Goal: Check status: Check status

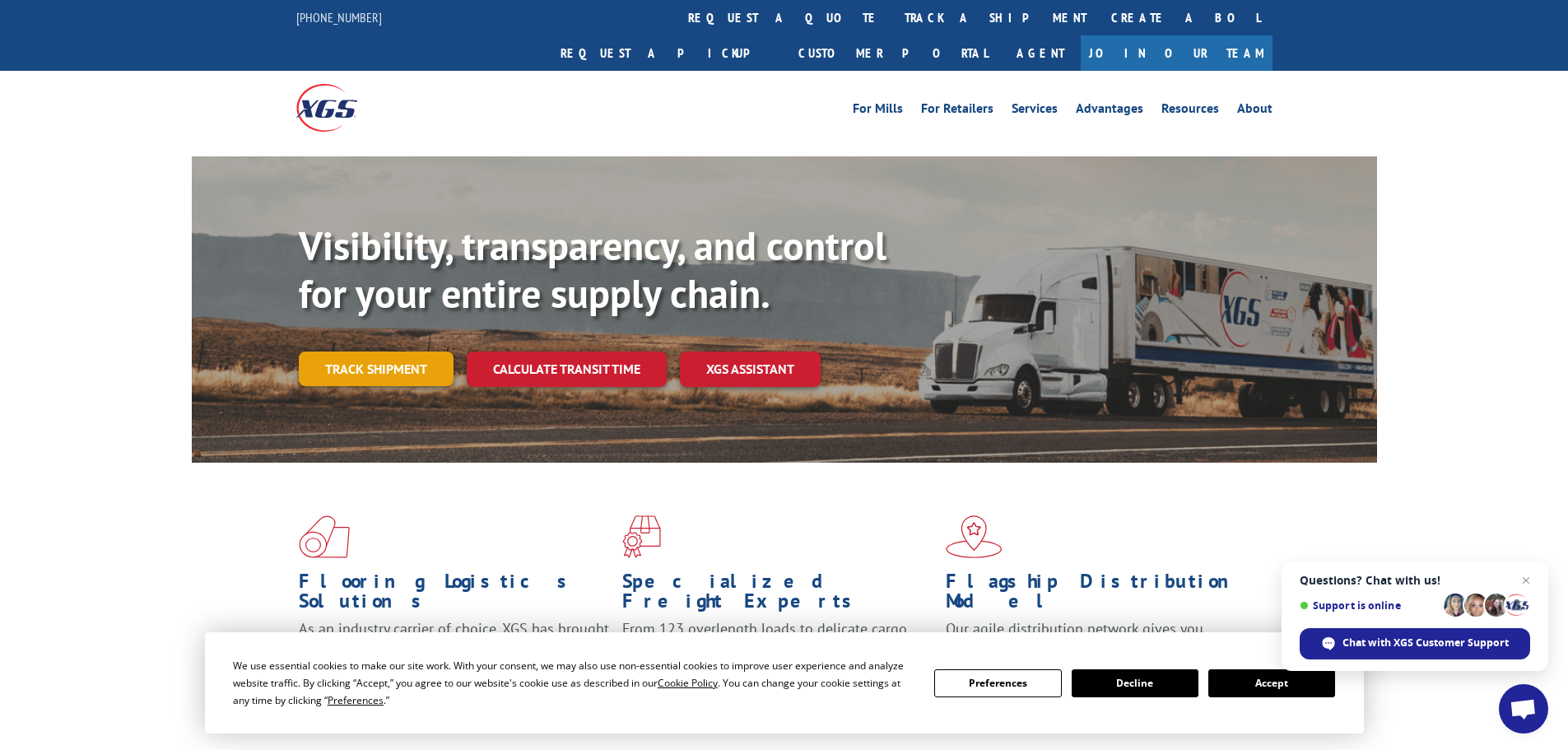
click at [347, 352] on link "Track shipment" at bounding box center [376, 369] width 155 height 34
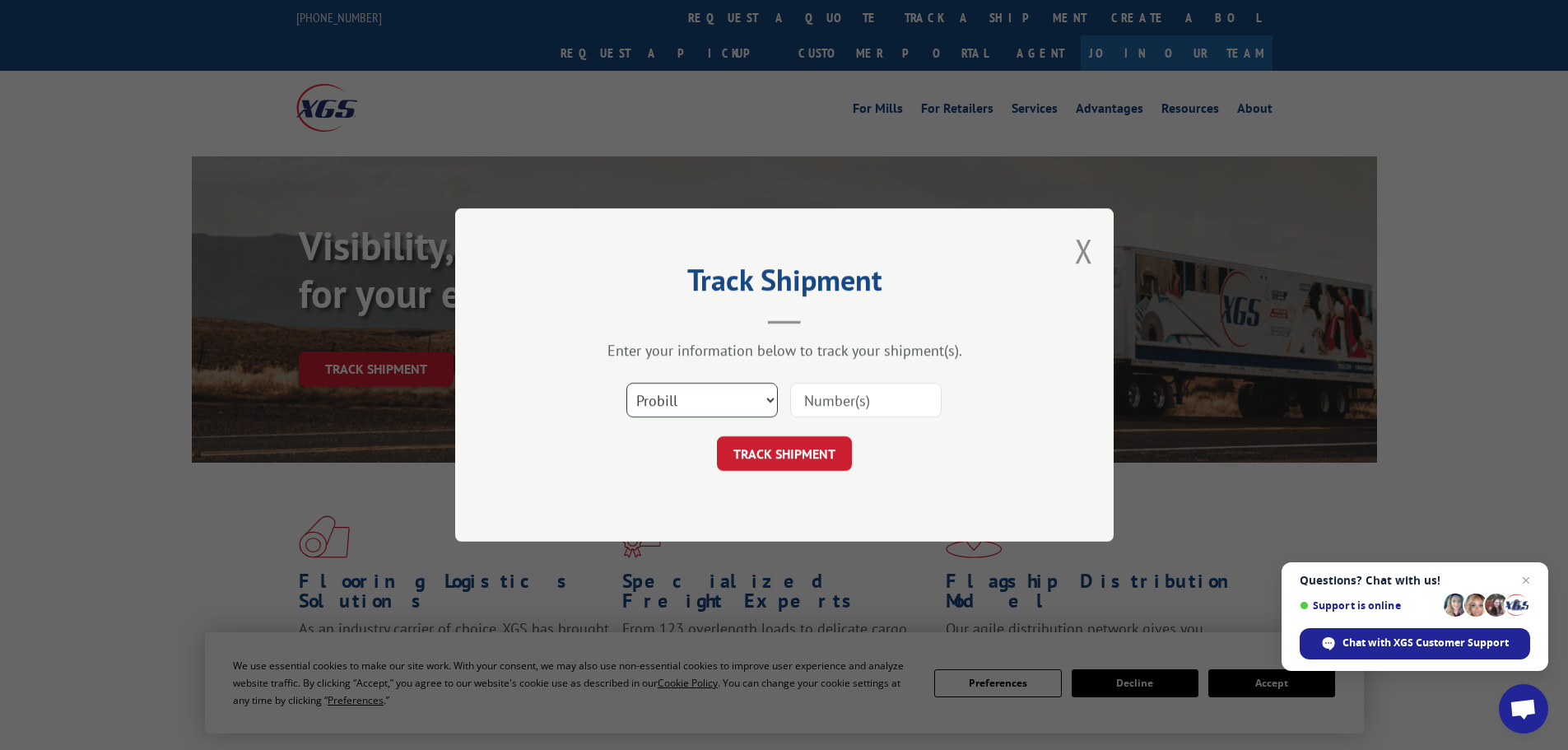
click at [630, 389] on select "Select category... Probill BOL PO" at bounding box center [702, 400] width 151 height 34
select select "bol"
click at [627, 383] on select "Select category... Probill BOL PO" at bounding box center [702, 400] width 151 height 34
paste input "1Z8969590390"
type input "1Z8969590390"
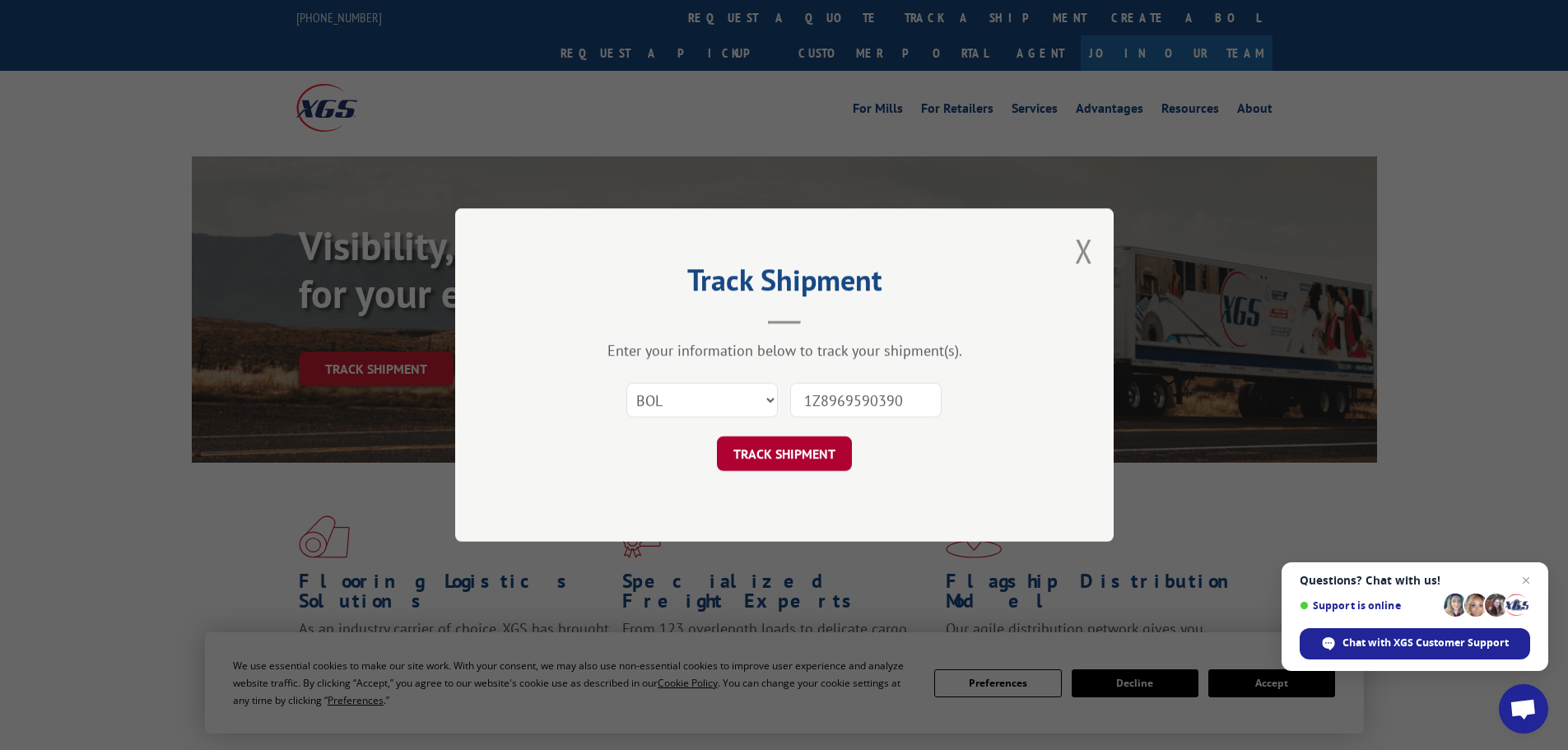
click at [772, 453] on button "TRACK SHIPMENT" at bounding box center [784, 453] width 135 height 34
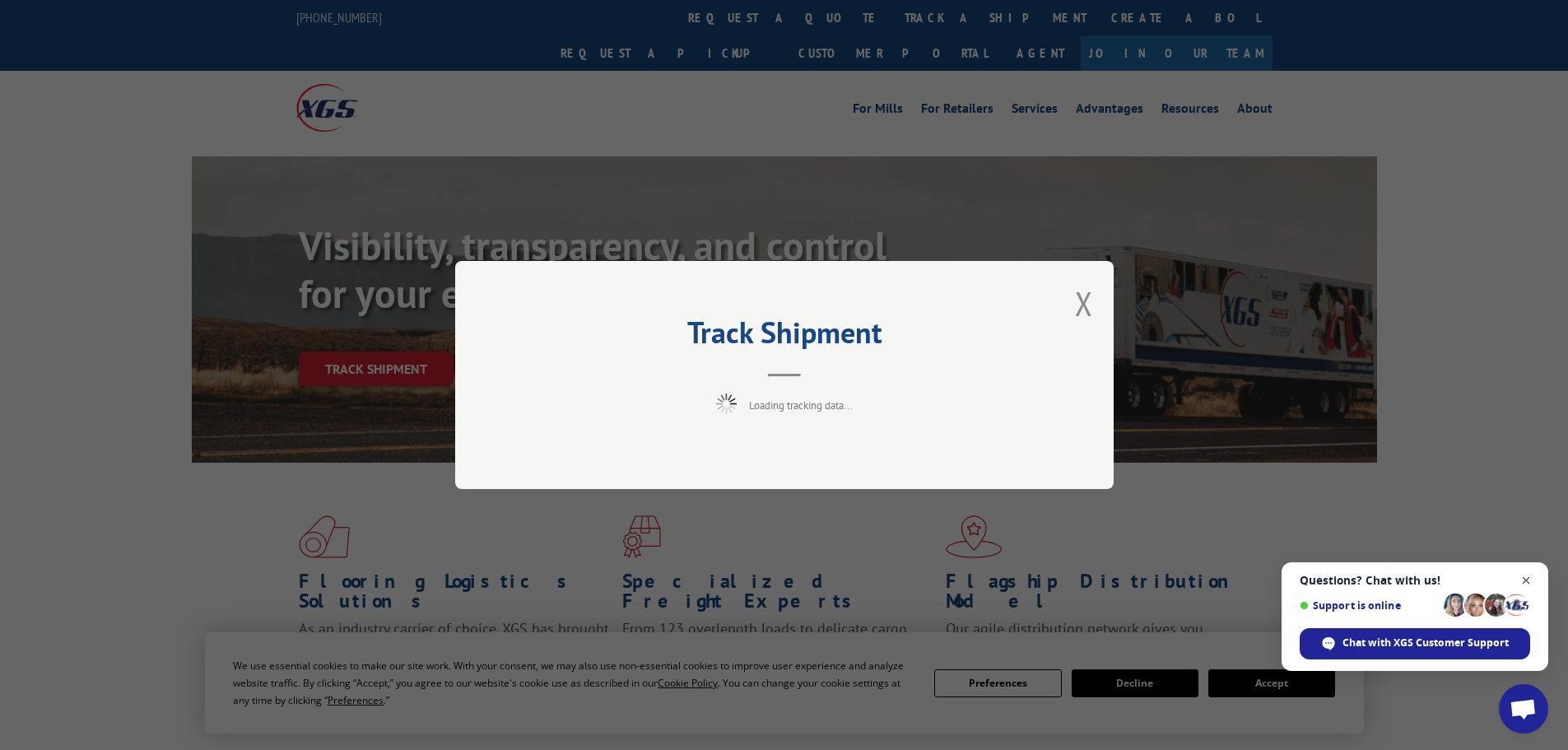
click at [1529, 577] on span "Open chat" at bounding box center [1527, 581] width 21 height 21
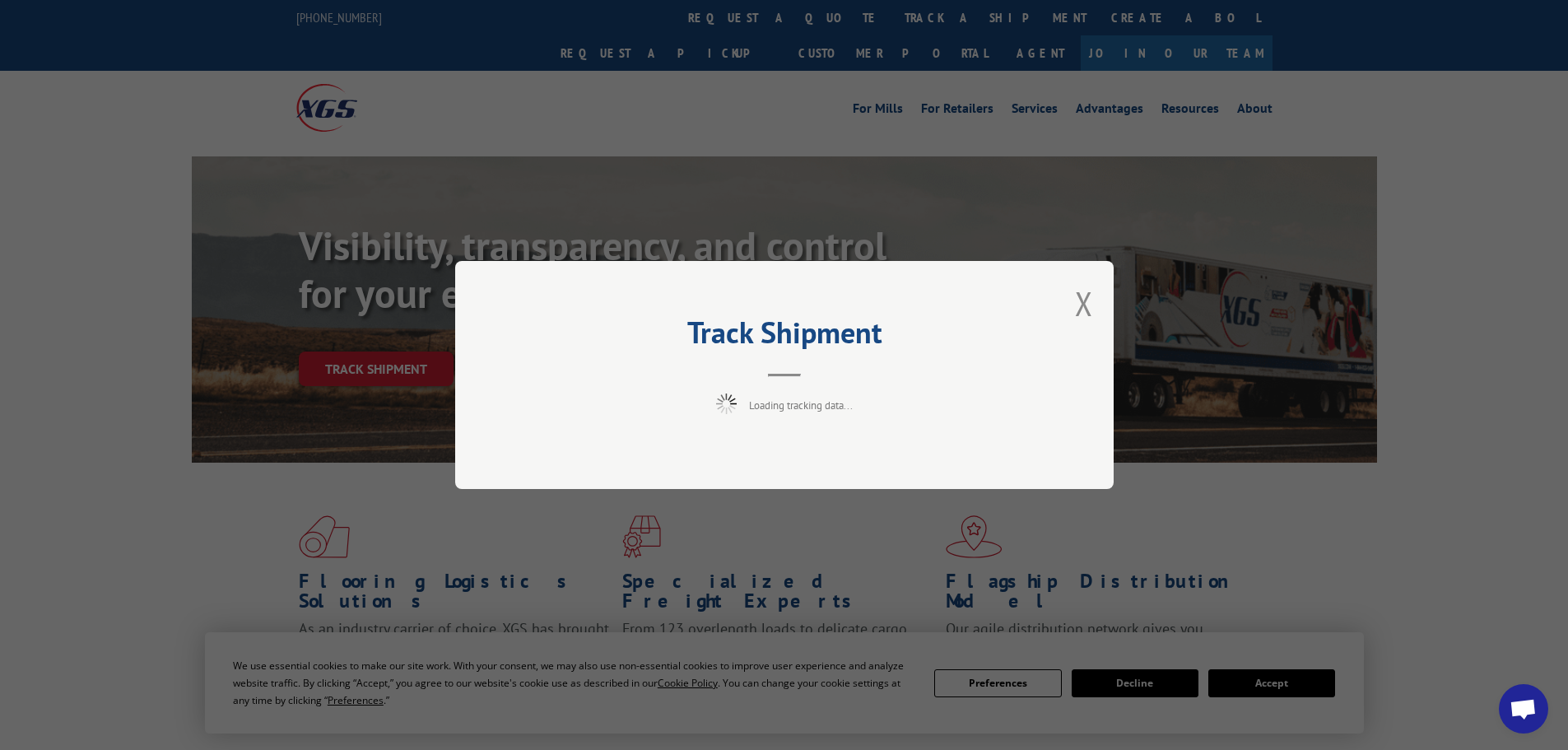
click at [1285, 676] on div "Track Shipment Loading tracking data..." at bounding box center [784, 375] width 1568 height 750
click at [1081, 298] on button "Close modal" at bounding box center [1084, 303] width 18 height 44
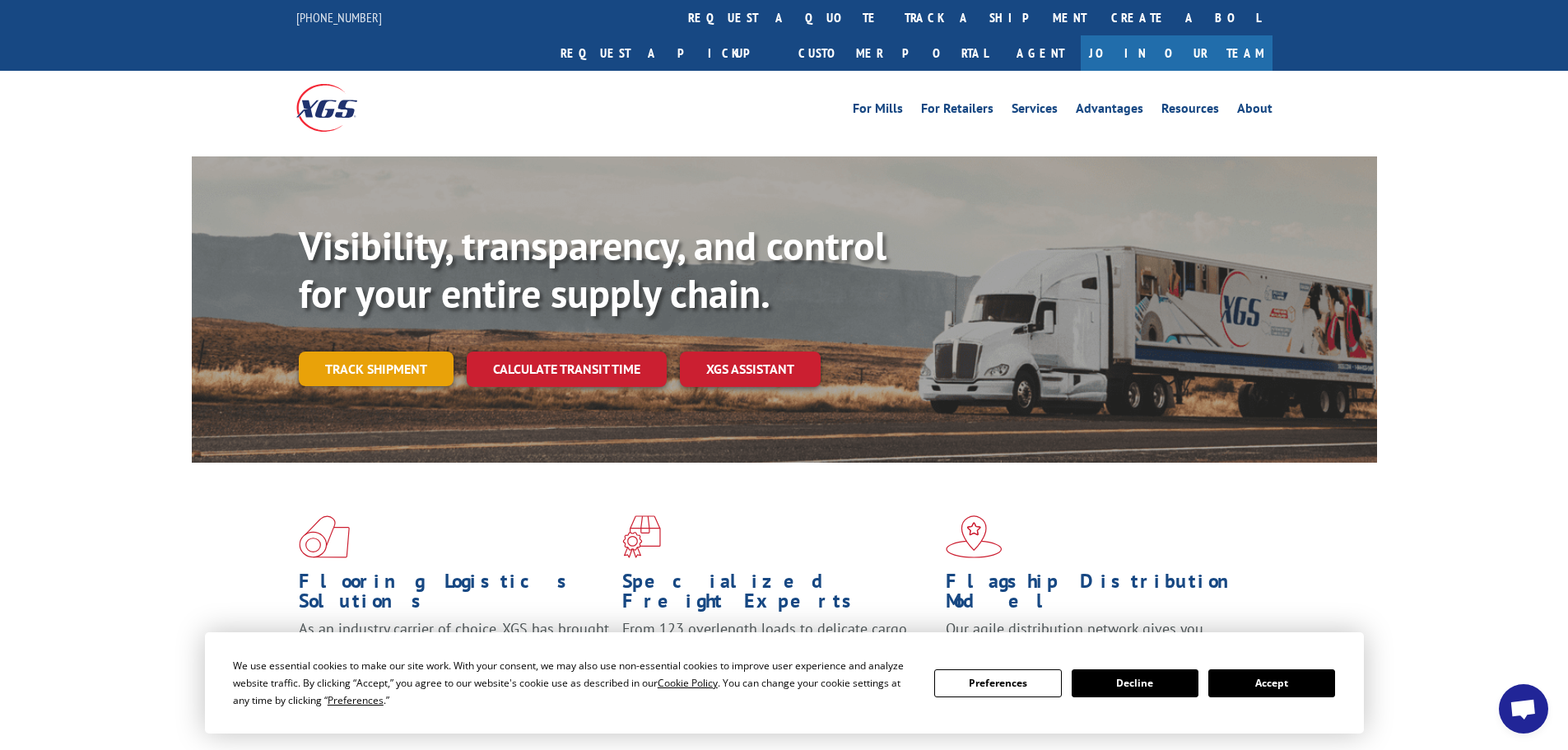
click at [310, 352] on link "Track shipment" at bounding box center [376, 369] width 155 height 34
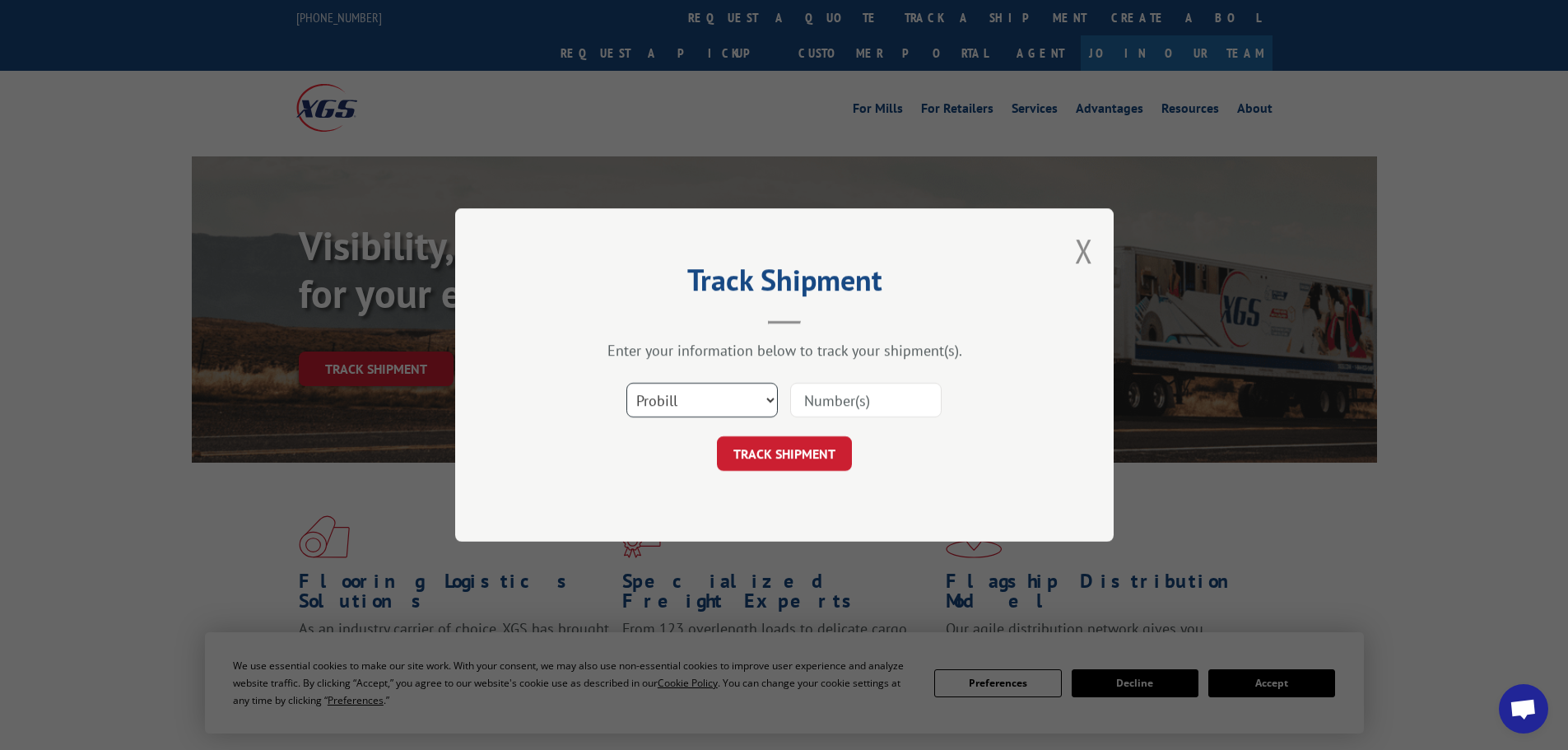
click at [687, 395] on select "Select category... Probill BOL PO" at bounding box center [702, 400] width 151 height 34
click at [862, 397] on input at bounding box center [865, 400] width 151 height 34
paste input "1Z8969590390309840"
type input "1Z8969590390309840"
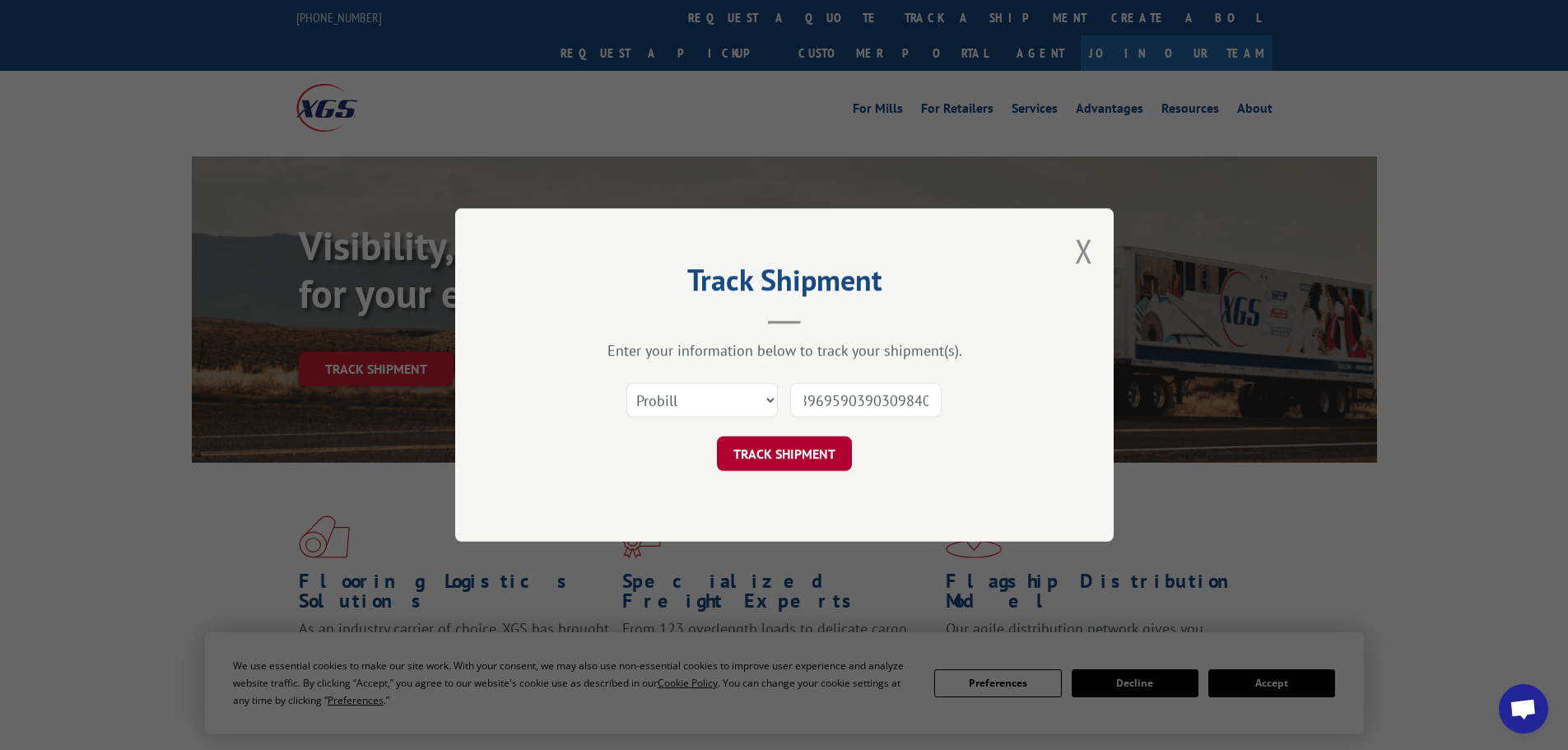
click at [806, 461] on button "TRACK SHIPMENT" at bounding box center [784, 453] width 135 height 34
